Goal: Transaction & Acquisition: Purchase product/service

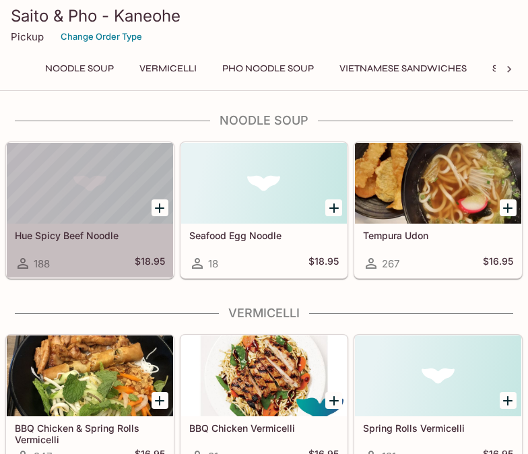
click at [39, 248] on div "Hue Spicy Beef Noodle 188 $18.95" at bounding box center [90, 251] width 166 height 54
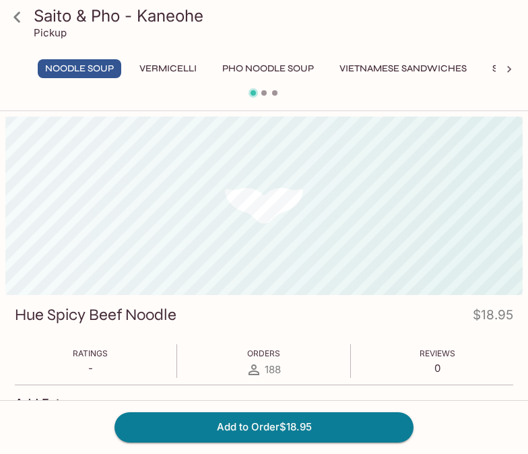
click at [22, 19] on icon at bounding box center [17, 17] width 24 height 24
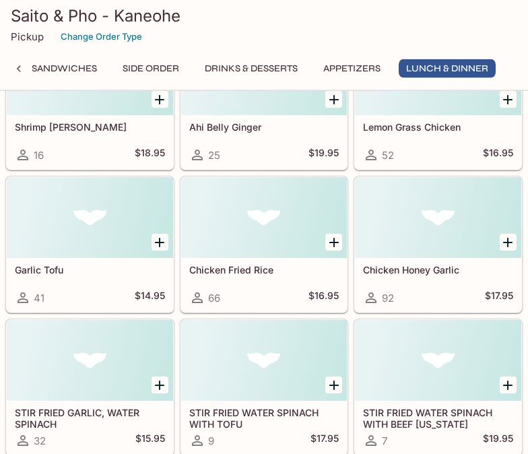
scroll to position [4744, 0]
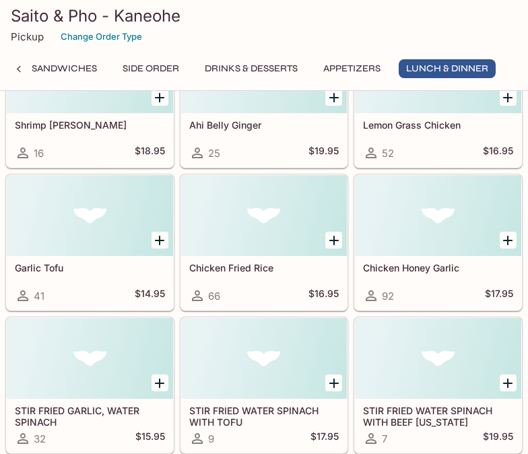
click at [463, 422] on h5 "STIR FRIED WATER SPINACH WITH BEEF [US_STATE][GEOGRAPHIC_DATA]" at bounding box center [438, 416] width 150 height 22
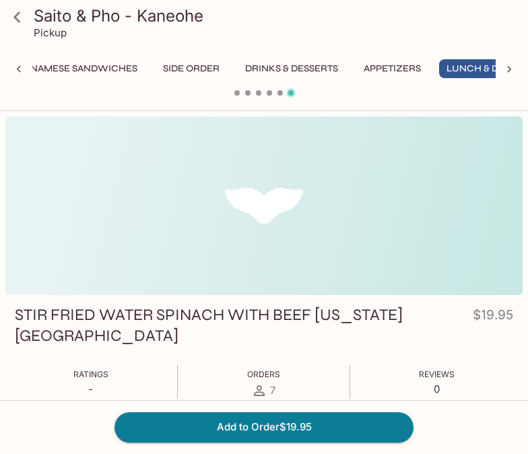
scroll to position [0, 377]
